Goal: Transaction & Acquisition: Purchase product/service

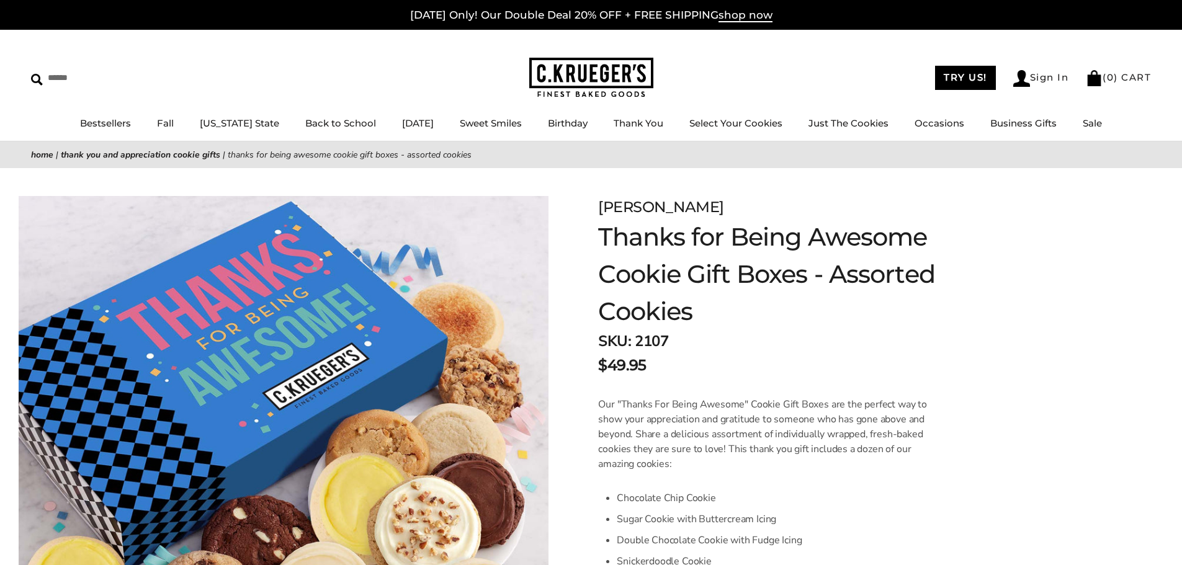
click at [580, 88] on img at bounding box center [591, 78] width 124 height 40
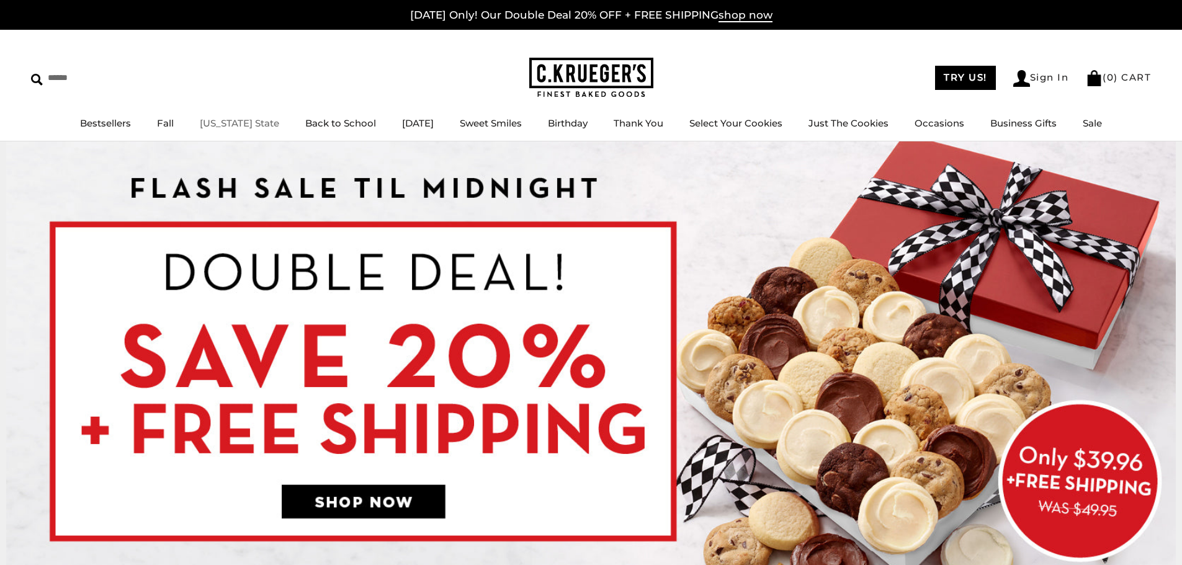
click at [208, 125] on link "[US_STATE] State" at bounding box center [239, 123] width 79 height 12
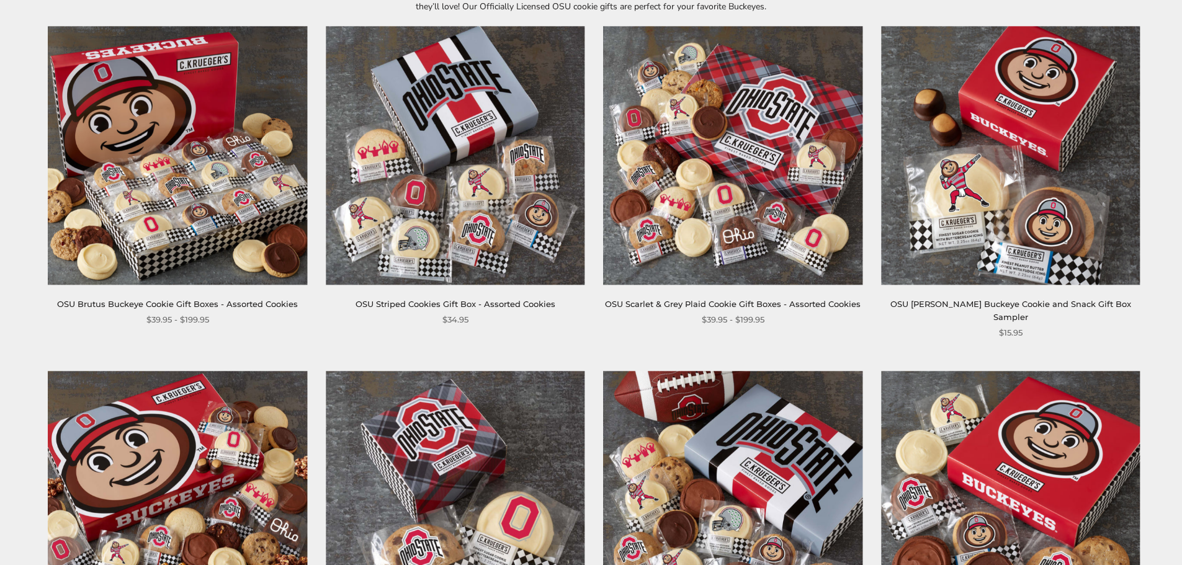
scroll to position [248, 0]
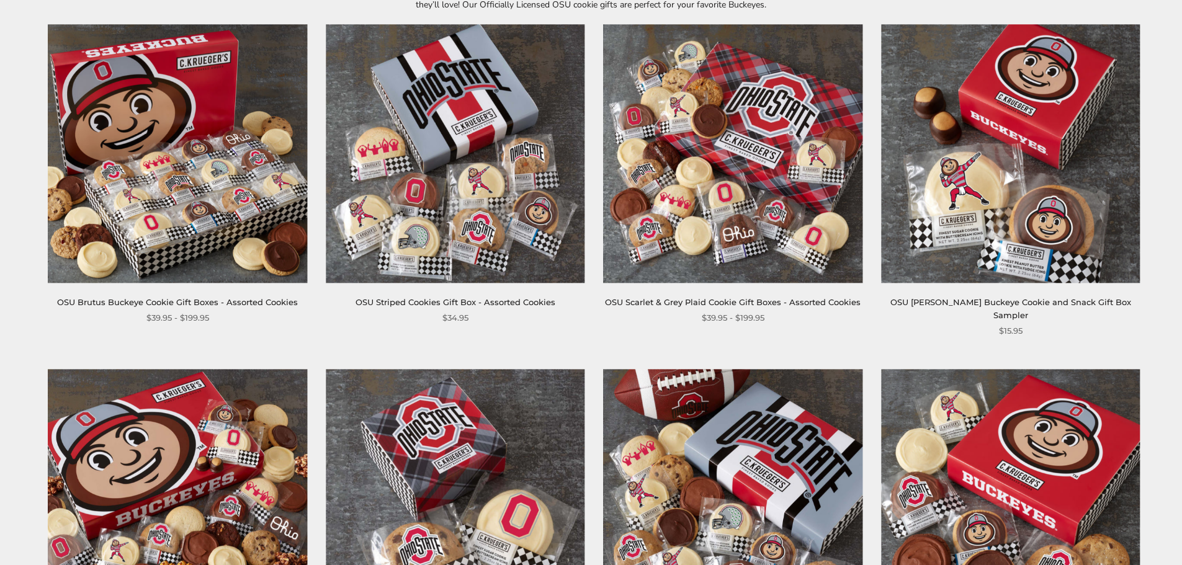
click at [251, 241] on img at bounding box center [177, 153] width 259 height 259
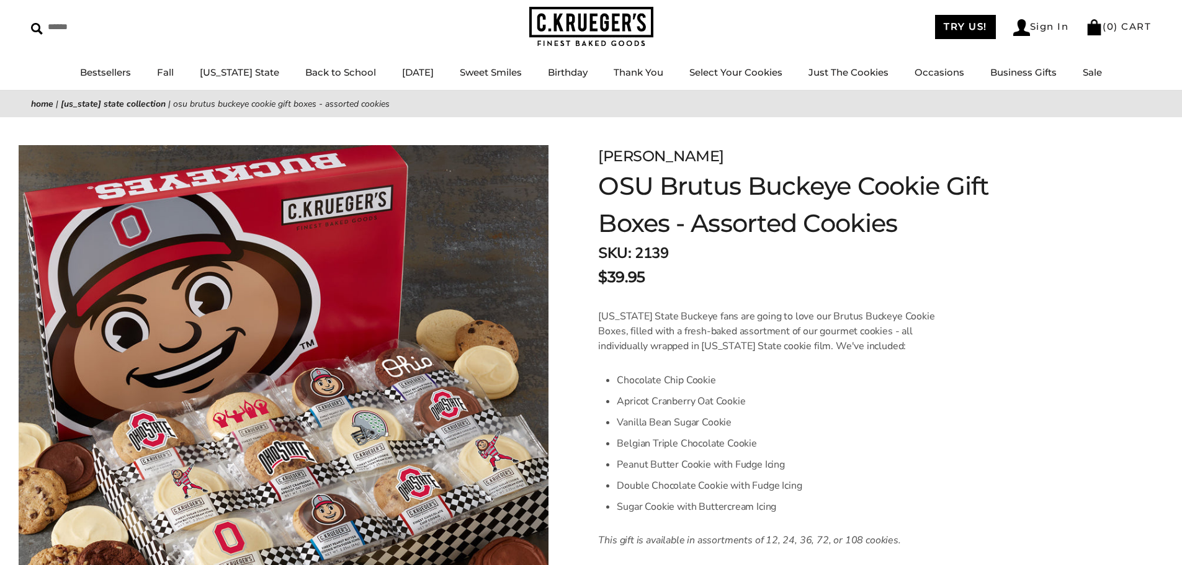
scroll to position [62, 0]
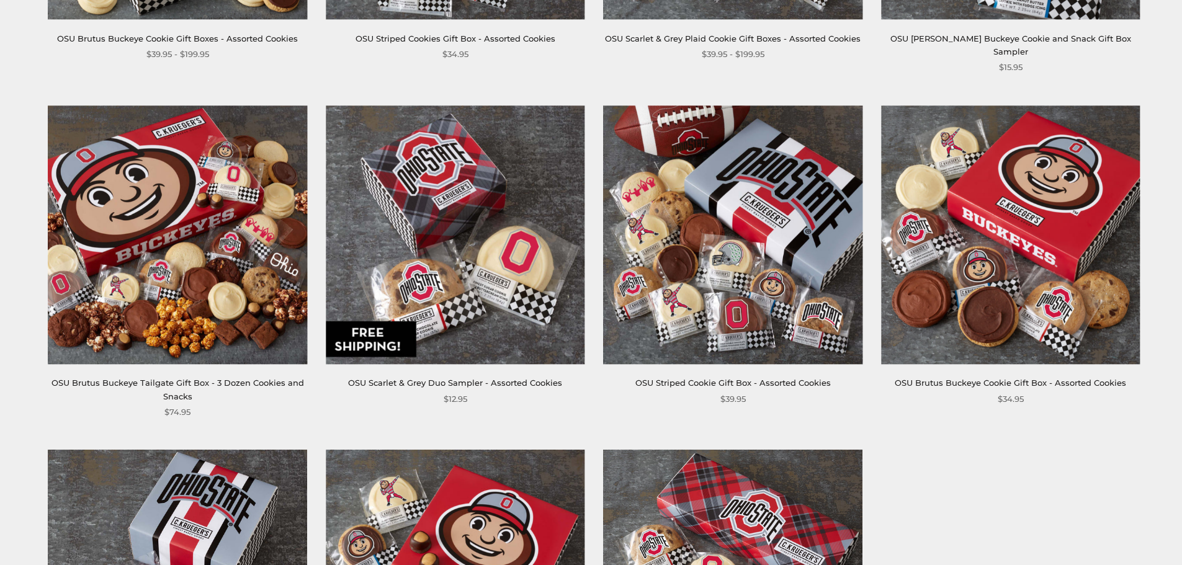
scroll to position [553, 0]
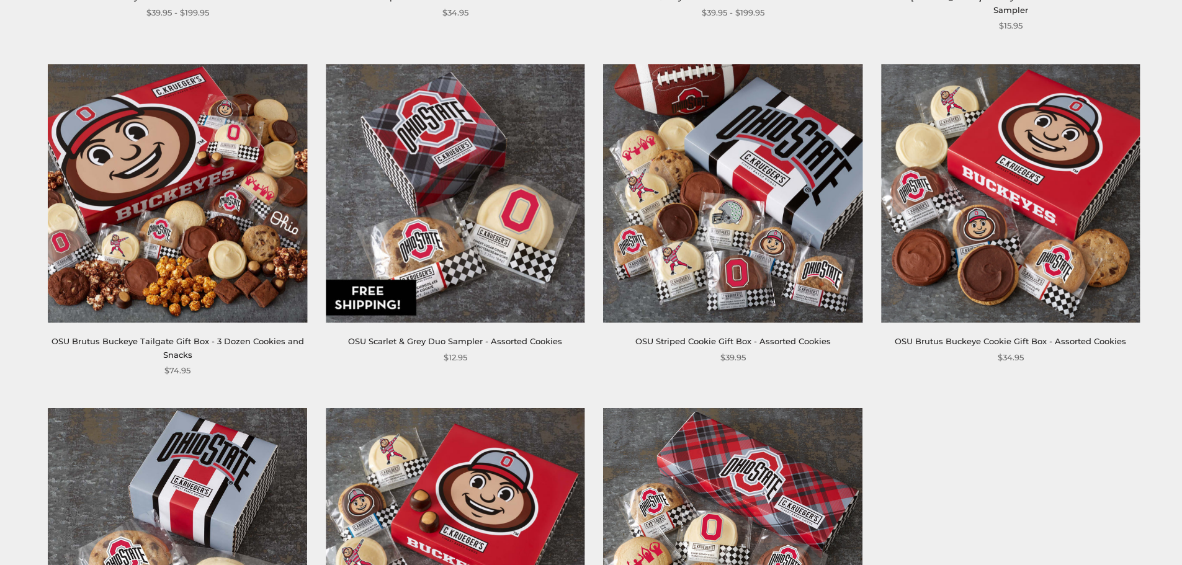
click at [763, 198] on img at bounding box center [733, 193] width 259 height 259
